Goal: Navigation & Orientation: Find specific page/section

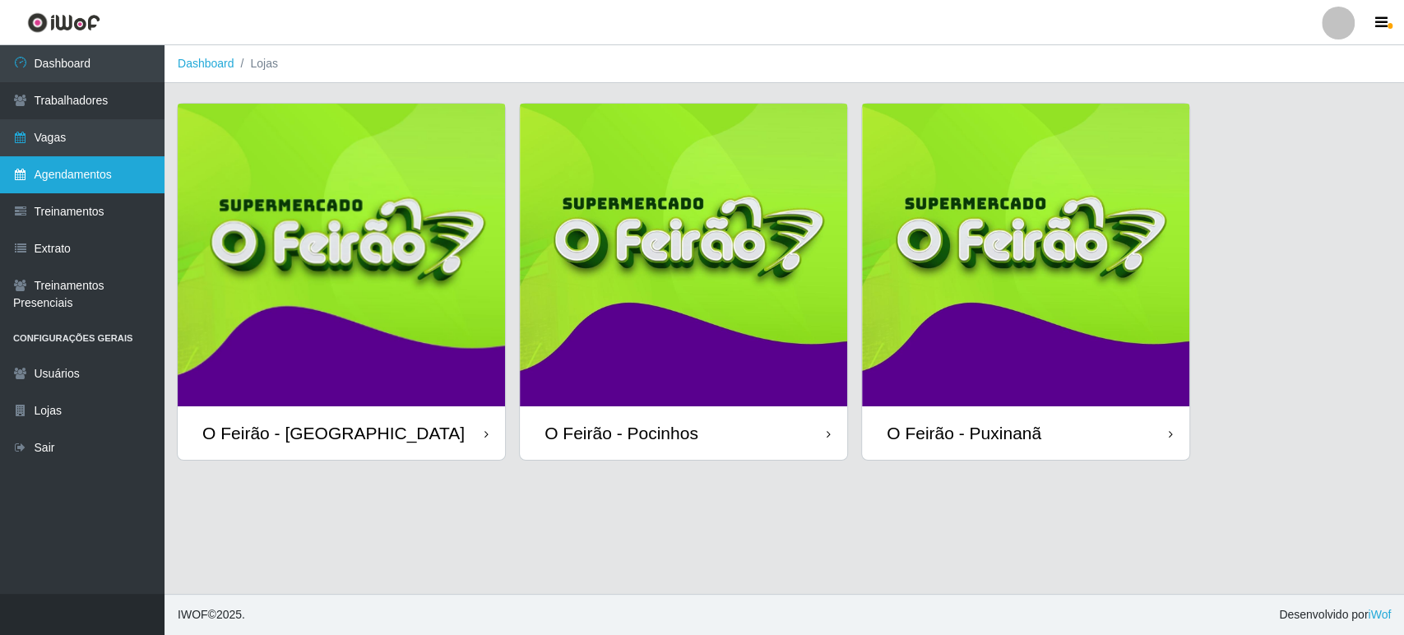
click at [89, 164] on link "Agendamentos" at bounding box center [82, 174] width 164 height 37
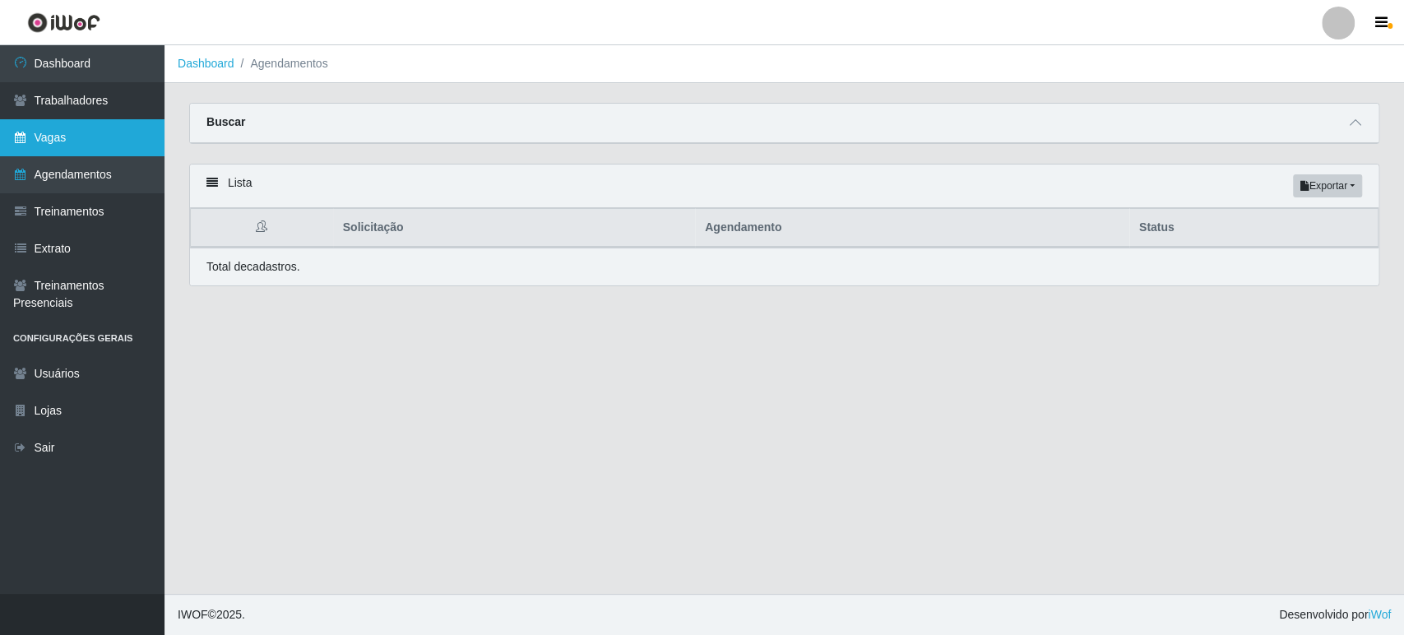
click at [80, 123] on link "Vagas" at bounding box center [82, 137] width 164 height 37
